Goal: Book appointment/travel/reservation

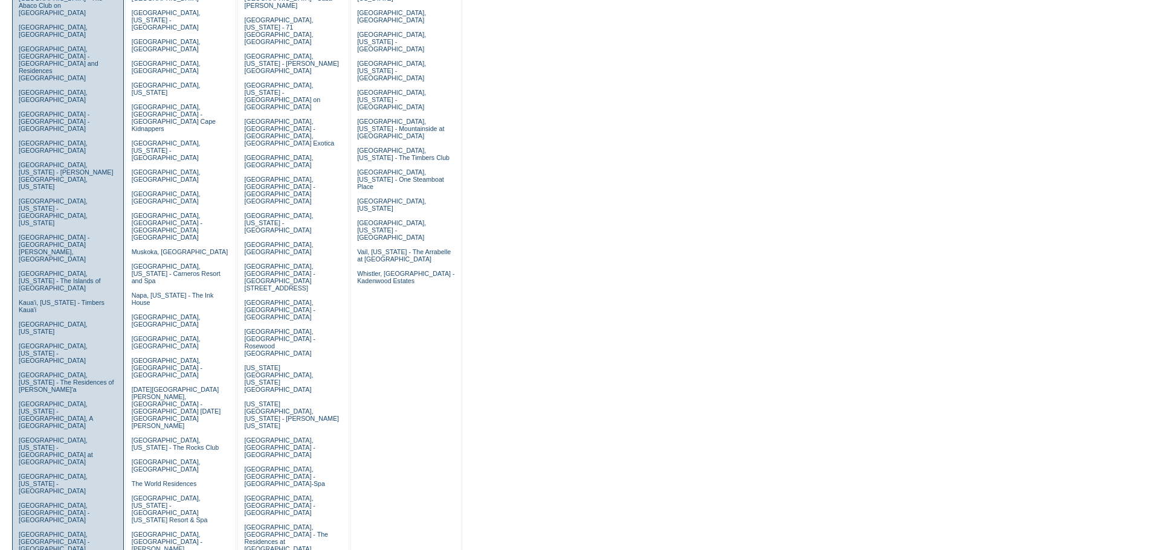
scroll to position [302, 0]
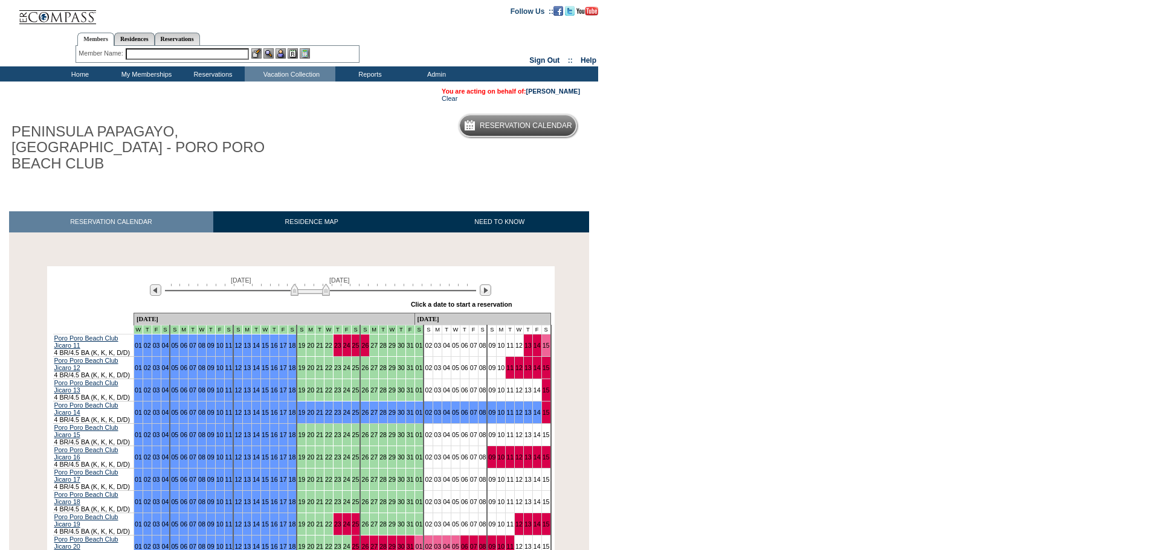
drag, startPoint x: 274, startPoint y: 277, endPoint x: 309, endPoint y: 279, distance: 35.1
click at [309, 284] on img at bounding box center [310, 290] width 39 height 12
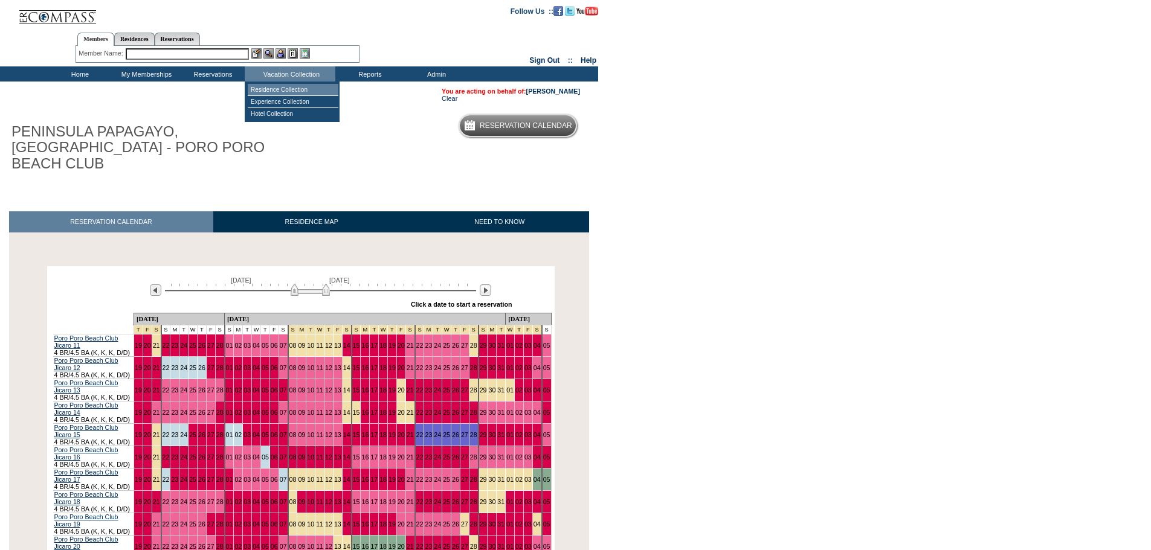
click at [276, 88] on td "Residence Collection" at bounding box center [293, 90] width 91 height 12
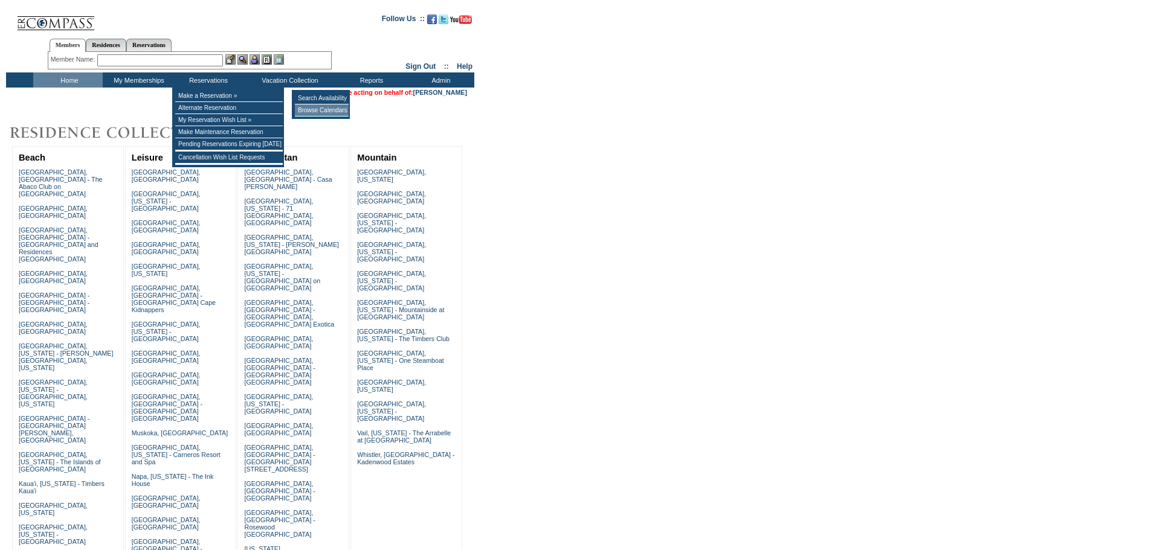
click at [313, 106] on td "Browse Calendars" at bounding box center [322, 111] width 54 height 12
